Goal: Navigation & Orientation: Find specific page/section

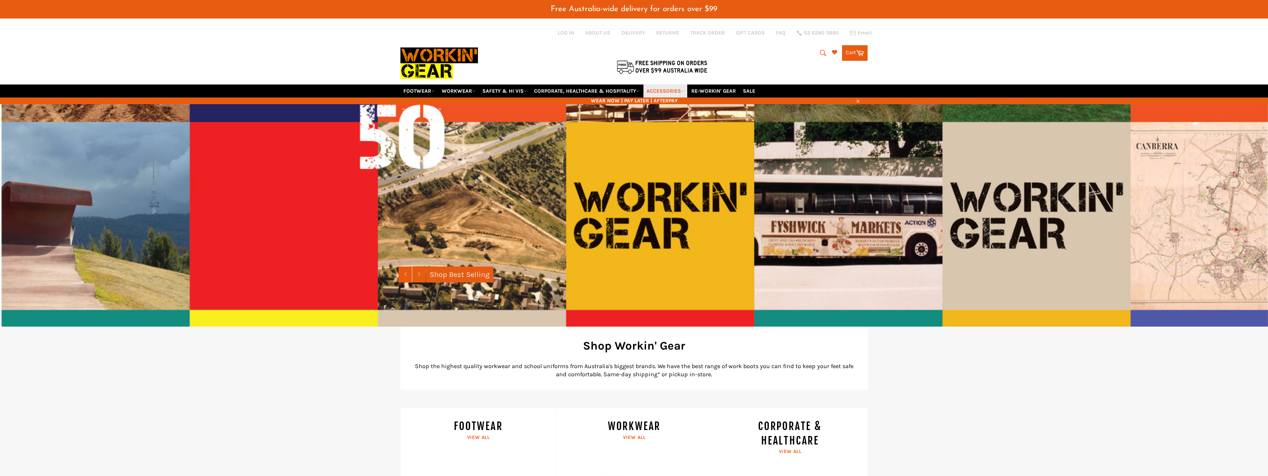
click at [674, 90] on link "ACCESSORIES" at bounding box center [665, 91] width 44 height 13
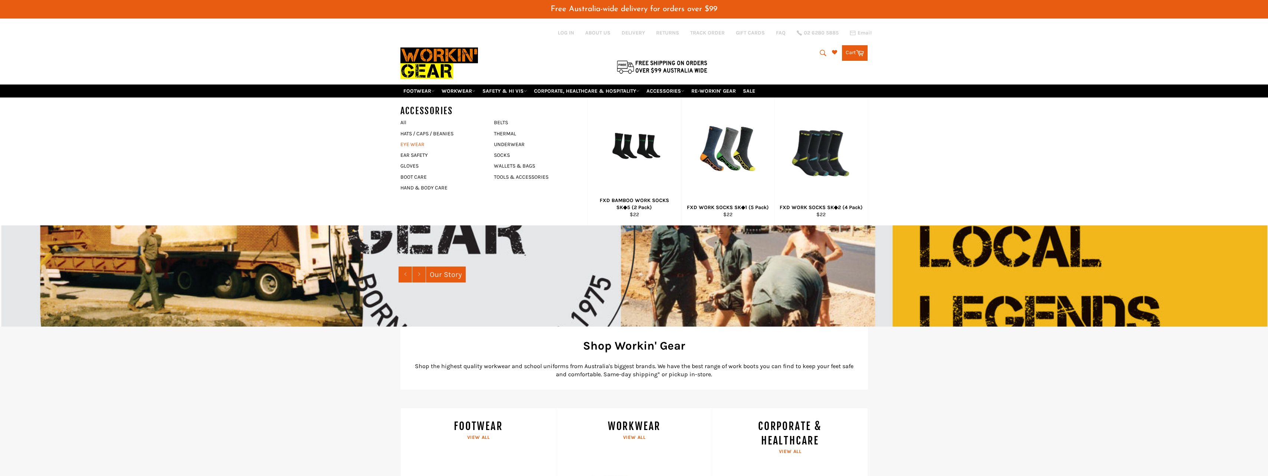
click at [409, 145] on link "EYE WEAR" at bounding box center [442, 144] width 90 height 11
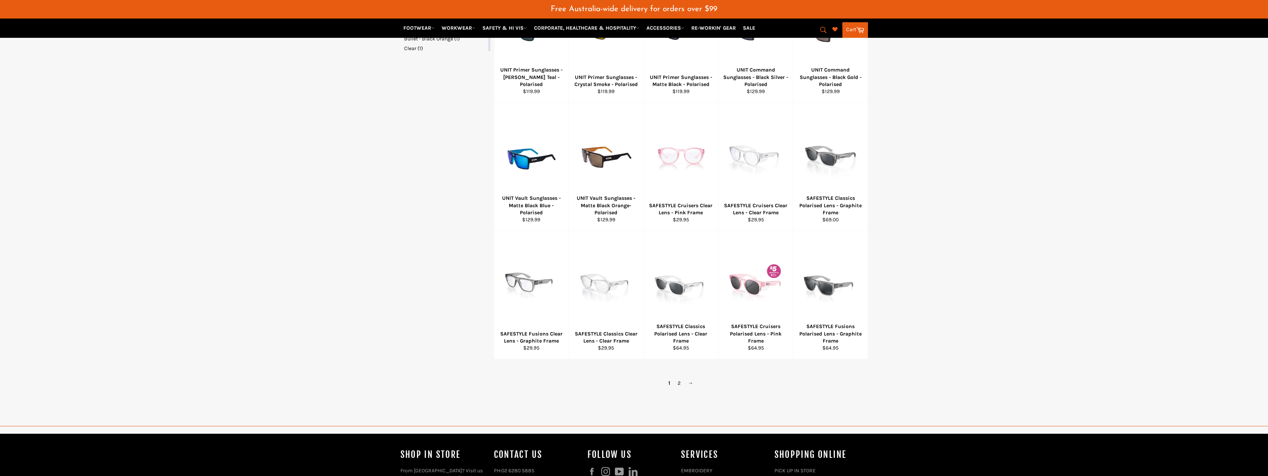
scroll to position [334, 0]
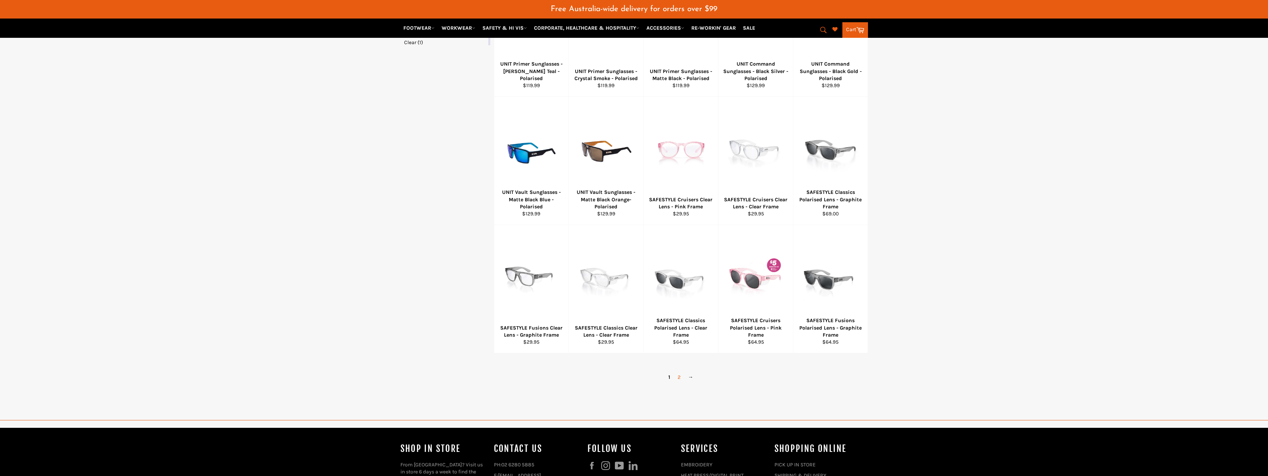
click at [679, 375] on link "2" at bounding box center [679, 377] width 10 height 11
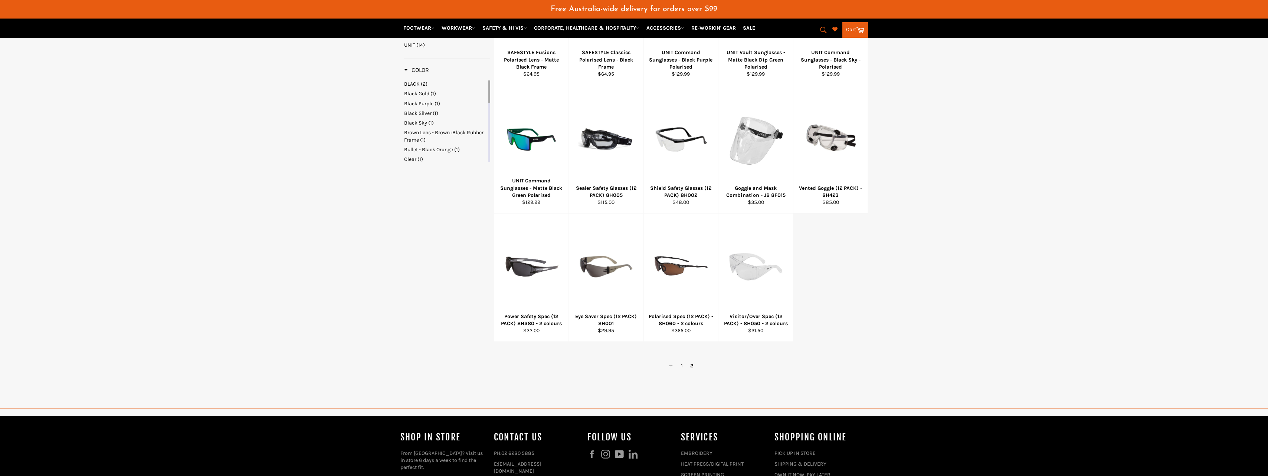
scroll to position [230, 0]
